Goal: Task Accomplishment & Management: Complete application form

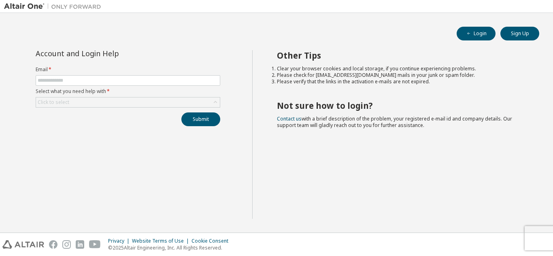
drag, startPoint x: 0, startPoint y: 0, endPoint x: 373, endPoint y: 150, distance: 402.2
click at [373, 150] on div "Other Tips Clear your browser cookies and local storage, if you continue experi…" at bounding box center [400, 134] width 297 height 169
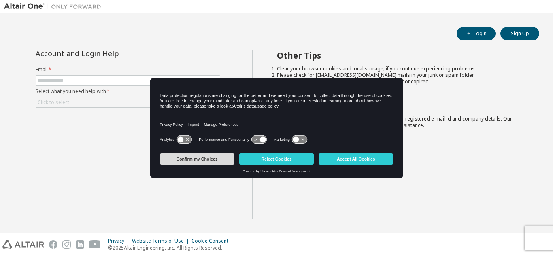
click at [195, 158] on button "Confirm my Choices" at bounding box center [197, 158] width 74 height 11
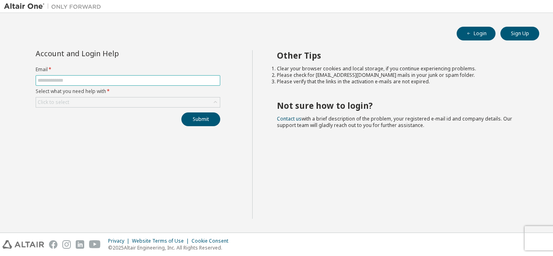
click at [155, 76] on span at bounding box center [128, 80] width 184 height 11
click at [156, 79] on input "text" at bounding box center [128, 80] width 180 height 6
type input "**********"
click at [156, 101] on div "Click to select" at bounding box center [128, 102] width 184 height 10
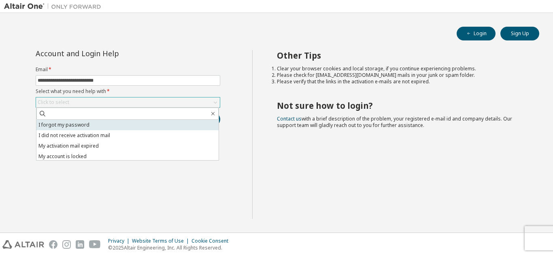
click at [157, 124] on li "I forgot my password" at bounding box center [127, 125] width 182 height 11
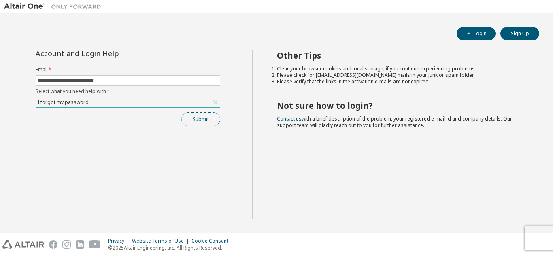
click at [190, 123] on button "Submit" at bounding box center [200, 119] width 39 height 14
click at [201, 117] on button "Submit" at bounding box center [200, 119] width 39 height 14
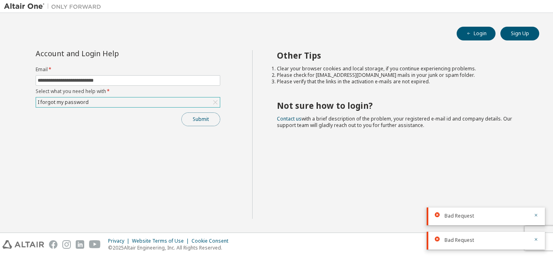
click at [206, 119] on button "Submit" at bounding box center [200, 119] width 39 height 14
click at [206, 121] on button "Submit" at bounding box center [200, 119] width 39 height 14
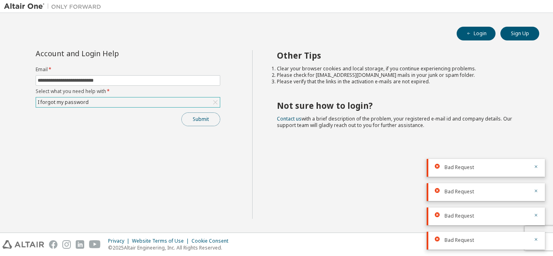
click at [197, 119] on button "Submit" at bounding box center [200, 119] width 39 height 14
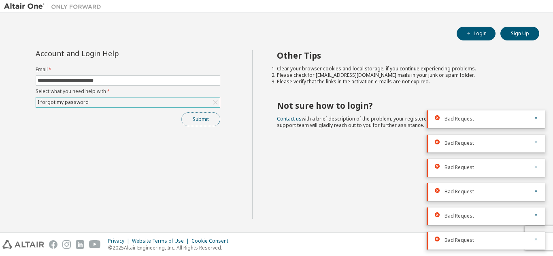
click at [197, 119] on button "Submit" at bounding box center [200, 119] width 39 height 14
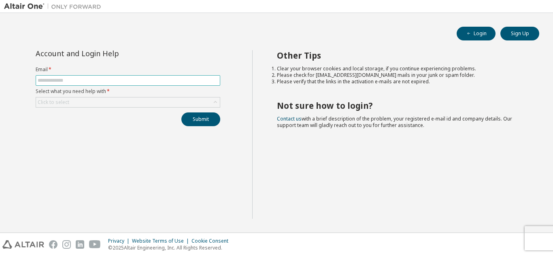
click at [204, 76] on span at bounding box center [128, 80] width 184 height 11
click at [206, 83] on input "text" at bounding box center [128, 80] width 180 height 6
type input "**********"
click at [150, 102] on div "Click to select" at bounding box center [128, 102] width 184 height 10
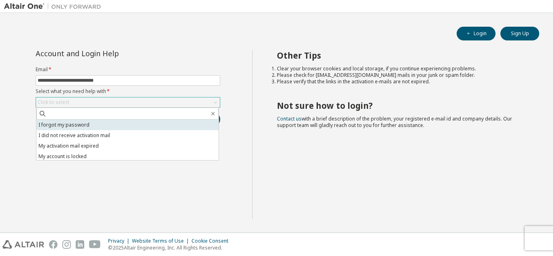
click at [146, 127] on li "I forgot my password" at bounding box center [127, 125] width 182 height 11
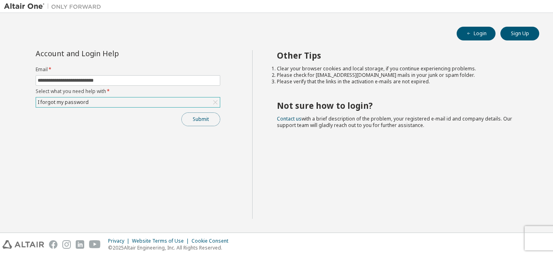
click at [196, 121] on button "Submit" at bounding box center [200, 119] width 39 height 14
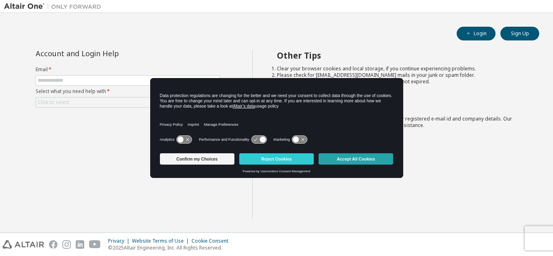
click at [345, 155] on button "Accept All Cookies" at bounding box center [355, 158] width 74 height 11
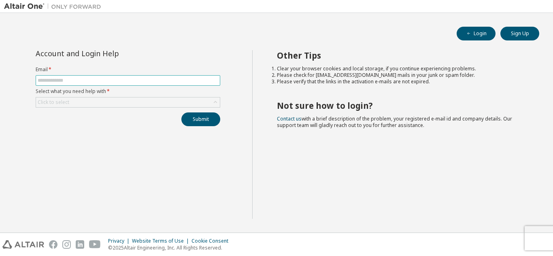
click at [155, 78] on input "text" at bounding box center [128, 80] width 180 height 6
type input "**********"
click at [147, 98] on div "Click to select" at bounding box center [128, 102] width 184 height 10
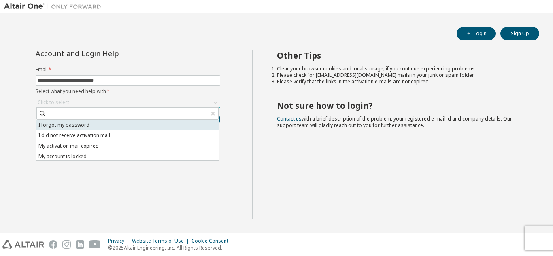
click at [149, 122] on li "I forgot my password" at bounding box center [127, 125] width 182 height 11
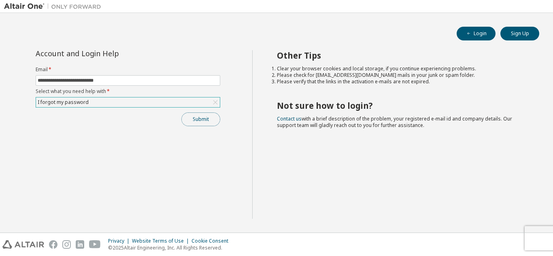
click at [199, 124] on button "Submit" at bounding box center [200, 119] width 39 height 14
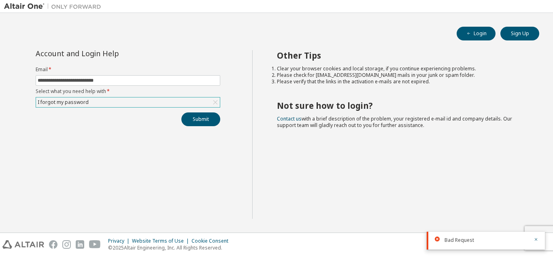
click at [539, 237] on div "Bad Request" at bounding box center [485, 241] width 118 height 18
click at [535, 239] on icon "button" at bounding box center [535, 239] width 3 height 3
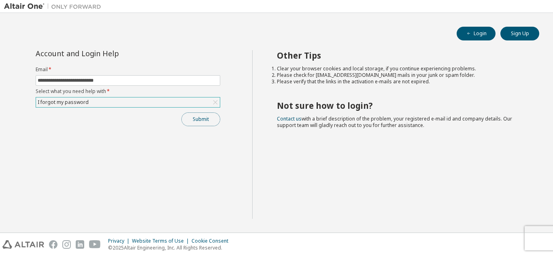
click at [202, 123] on button "Submit" at bounding box center [200, 119] width 39 height 14
click at [211, 115] on button "Submit" at bounding box center [200, 119] width 39 height 14
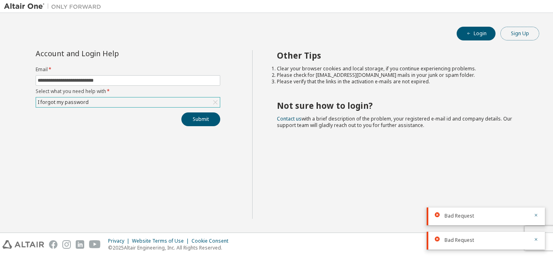
click at [517, 36] on button "Sign Up" at bounding box center [519, 34] width 39 height 14
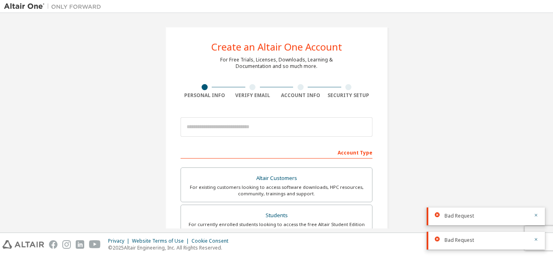
click at [552, 43] on div "Create an Altair One Account For Free Trials, Licenses, Downloads, Learning & D…" at bounding box center [276, 123] width 553 height 220
drag, startPoint x: 544, startPoint y: 59, endPoint x: 552, endPoint y: 92, distance: 33.9
click at [552, 92] on div "Create an Altair One Account For Free Trials, Licenses, Downloads, Learning & D…" at bounding box center [276, 123] width 553 height 220
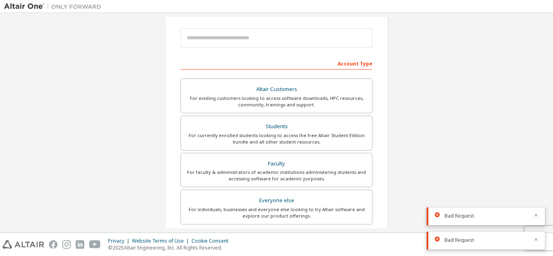
scroll to position [78, 0]
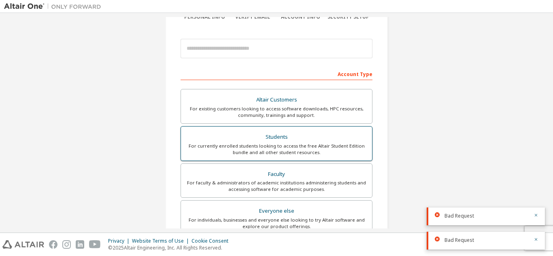
click at [336, 144] on div "For currently enrolled students looking to access the free Altair Student Editi…" at bounding box center [276, 149] width 181 height 13
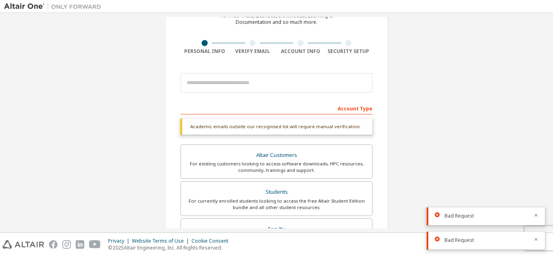
scroll to position [0, 0]
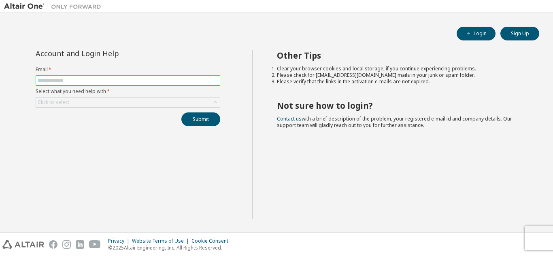
click at [187, 80] on input "text" at bounding box center [128, 80] width 180 height 6
type input "**********"
click at [149, 101] on div "Click to select" at bounding box center [128, 102] width 184 height 10
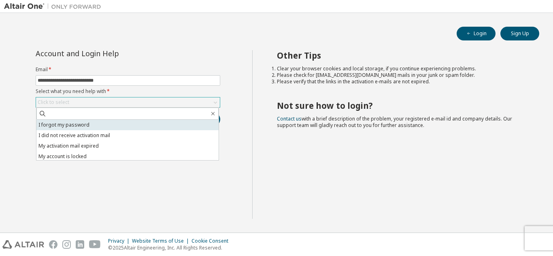
click at [178, 123] on li "I forgot my password" at bounding box center [127, 125] width 182 height 11
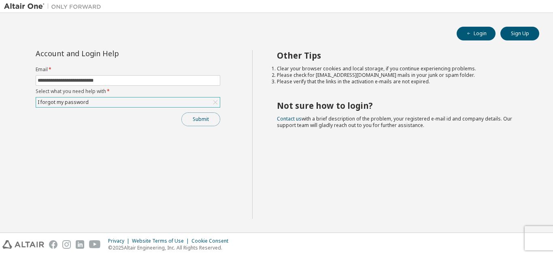
click at [202, 120] on button "Submit" at bounding box center [200, 119] width 39 height 14
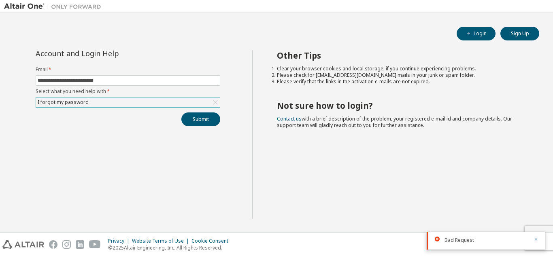
click at [468, 246] on div "Bad Request" at bounding box center [485, 241] width 118 height 18
click at [510, 155] on div "Other Tips Clear your browser cookies and local storage, if you continue experi…" at bounding box center [400, 134] width 297 height 169
click at [213, 120] on button "Submit" at bounding box center [200, 119] width 39 height 14
click at [519, 163] on div "Other Tips Clear your browser cookies and local storage, if you continue experi…" at bounding box center [400, 134] width 297 height 169
